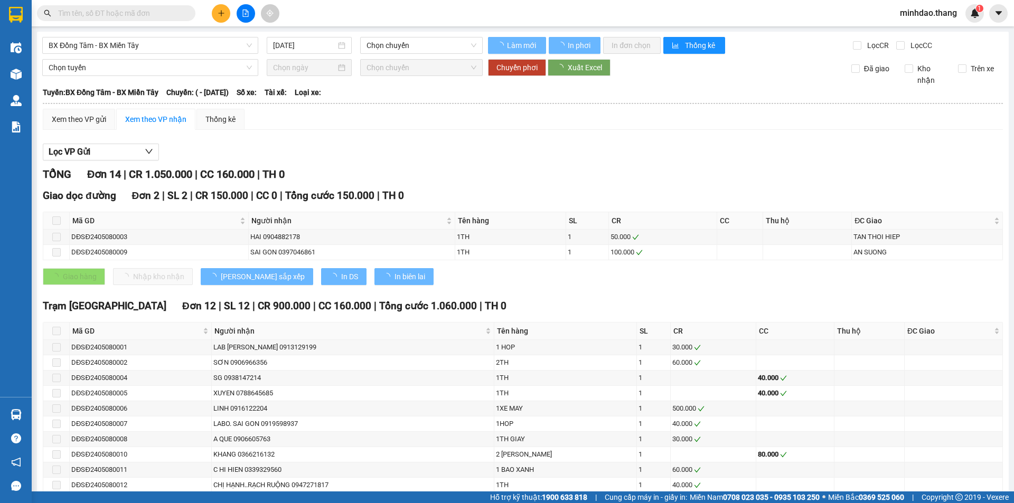
click at [166, 50] on span "BX Đồng Tâm - BX Miền Tây" at bounding box center [150, 46] width 203 height 16
type input "[DATE]"
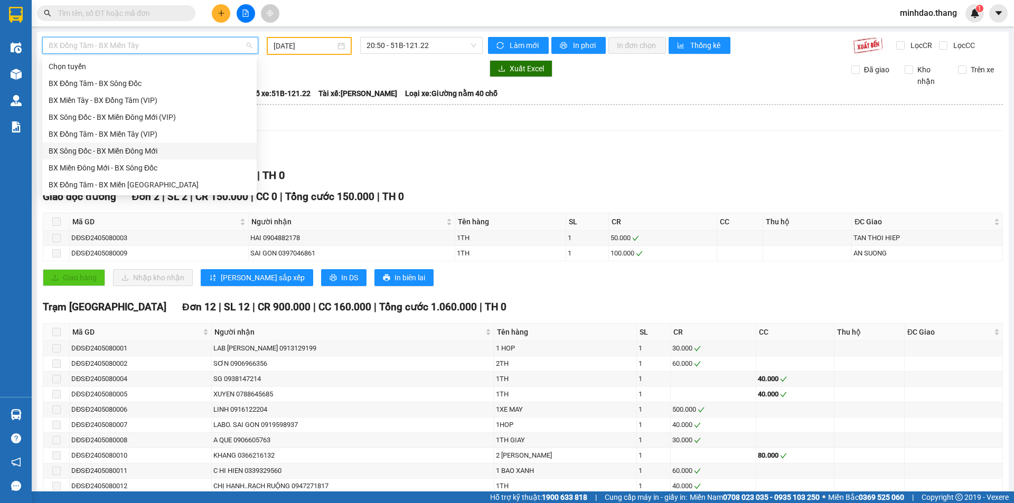
click at [143, 153] on div "BX Sông Đốc - BX Miền Đông Mới" at bounding box center [150, 151] width 202 height 12
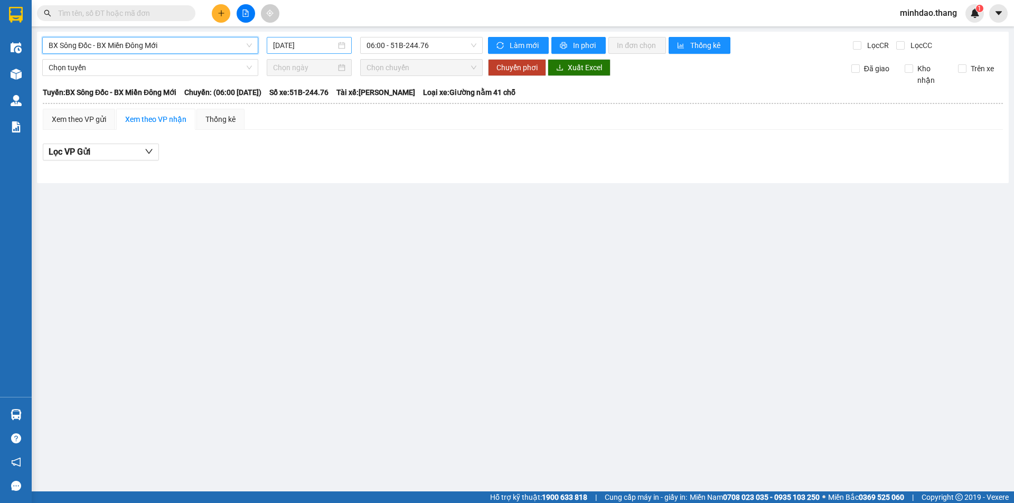
click at [301, 50] on input "[DATE]" at bounding box center [304, 46] width 63 height 12
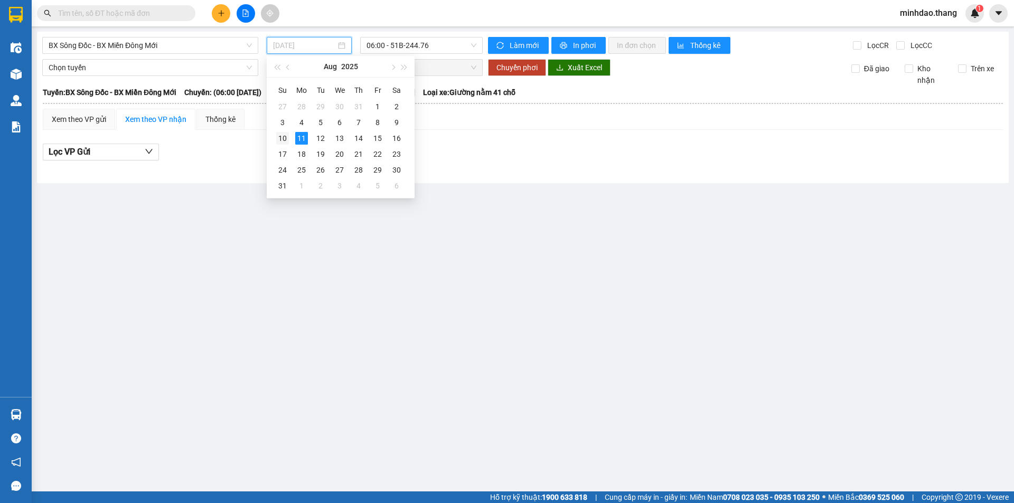
click at [286, 136] on div "10" at bounding box center [282, 138] width 13 height 13
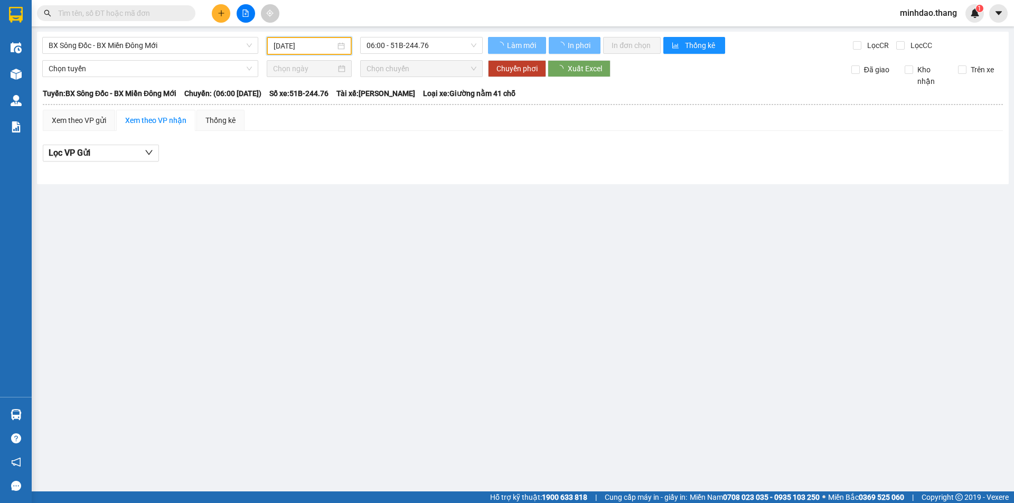
type input "[DATE]"
click at [446, 42] on span "06:00 - 51B-244.76" at bounding box center [422, 46] width 110 height 16
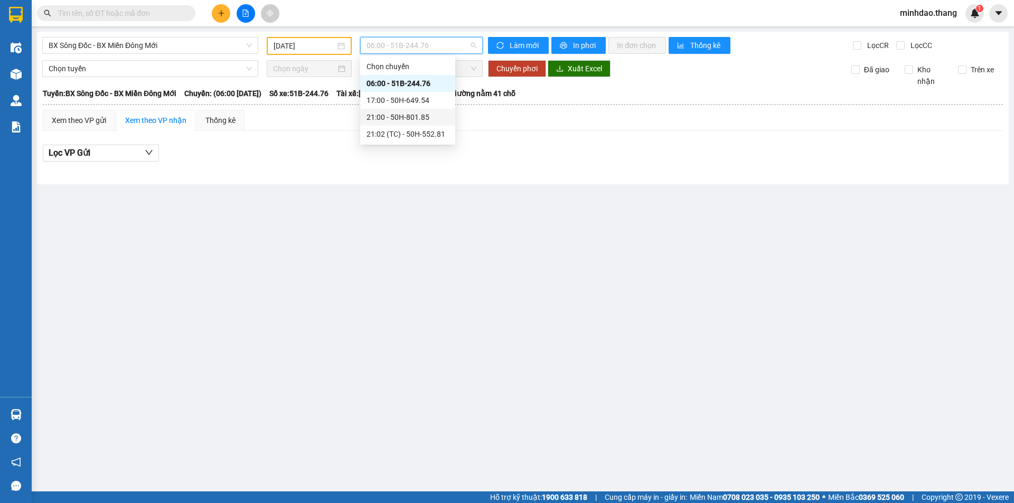
click at [404, 110] on div "21:00 - 50H-801.85" at bounding box center [407, 117] width 95 height 17
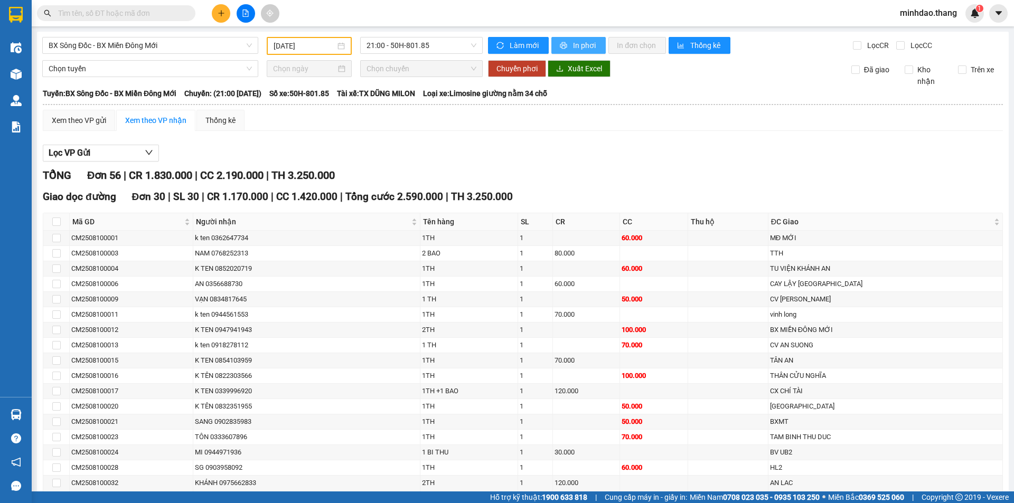
click at [562, 47] on icon "printer" at bounding box center [563, 45] width 7 height 7
click at [176, 48] on span "BX Sông Đốc - BX Miền Đông Mới" at bounding box center [150, 46] width 203 height 16
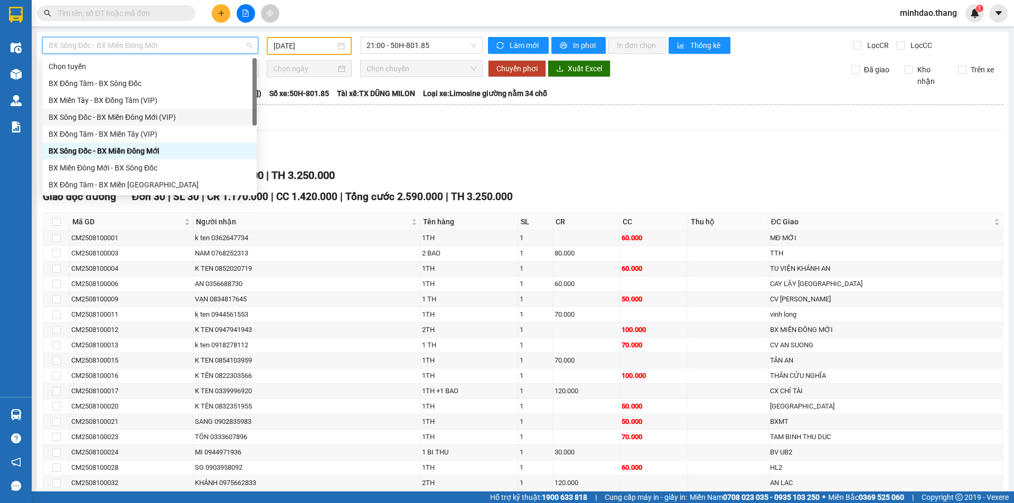
scroll to position [101, 0]
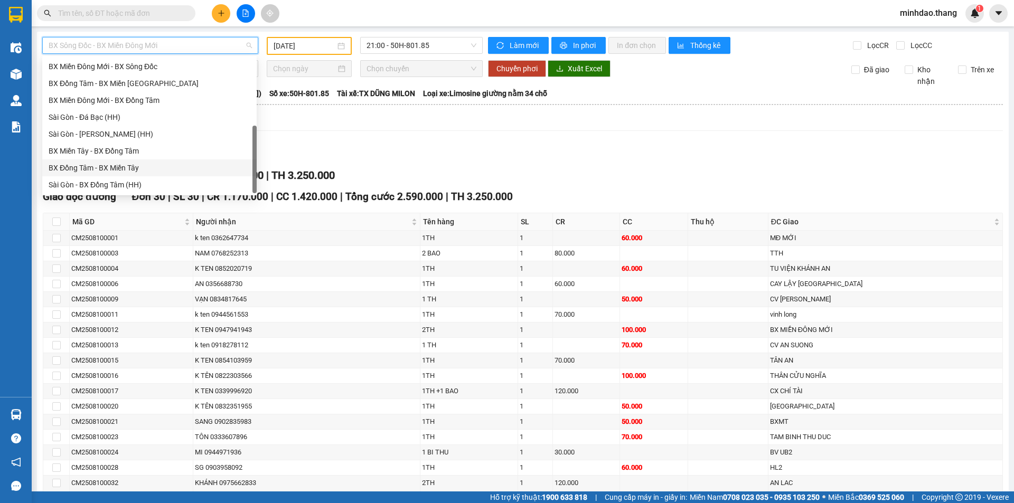
click at [126, 167] on div "BX Đồng Tâm - BX Miền Tây" at bounding box center [150, 168] width 202 height 12
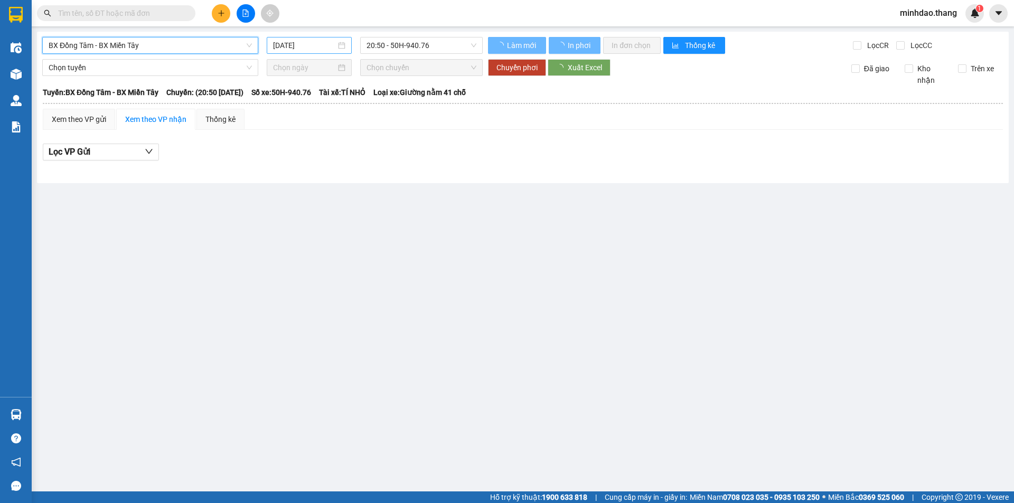
click at [319, 43] on input "[DATE]" at bounding box center [304, 46] width 63 height 12
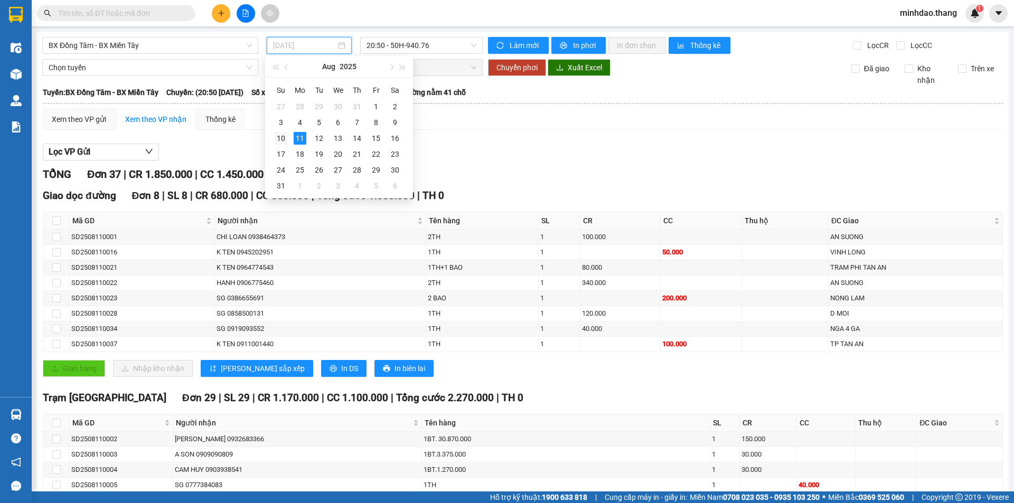
click at [279, 137] on div "10" at bounding box center [281, 138] width 13 height 13
type input "[DATE]"
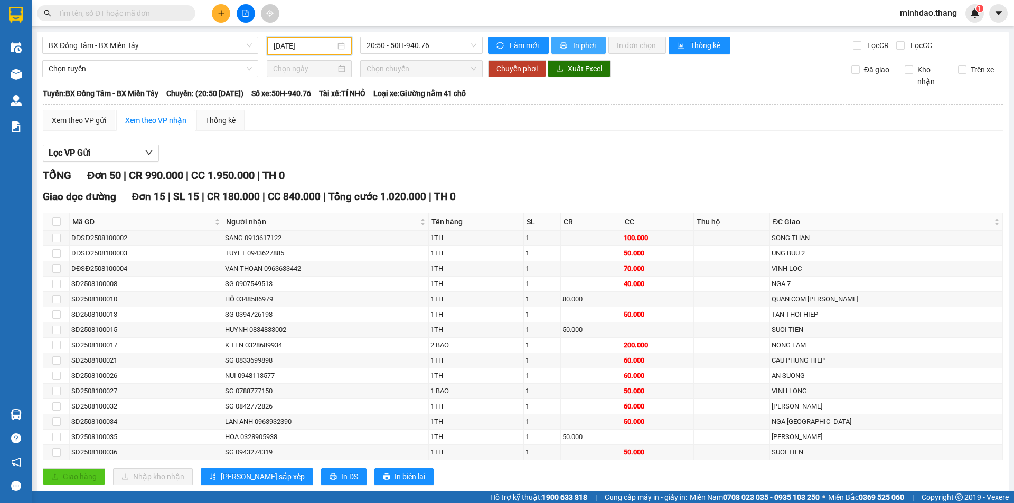
click at [573, 46] on span "In phơi" at bounding box center [585, 46] width 24 height 12
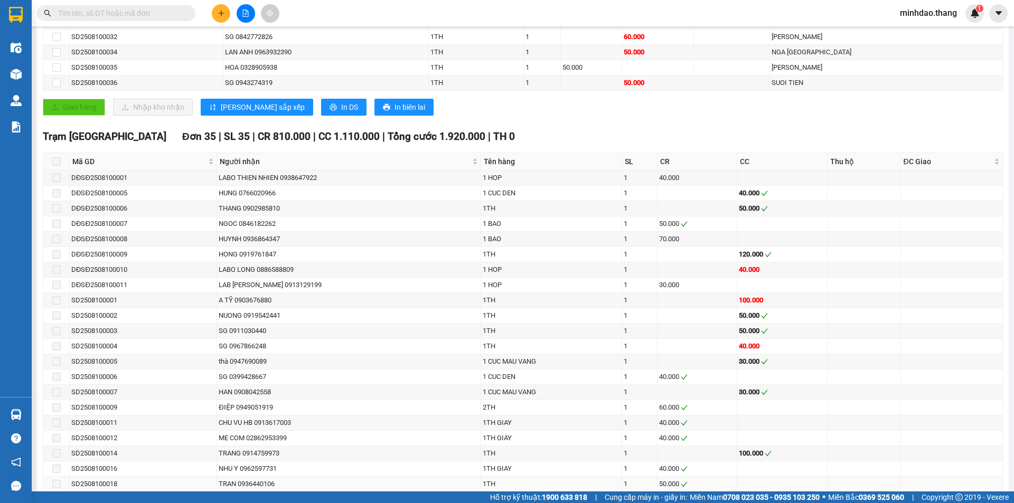
scroll to position [639, 0]
